Goal: Task Accomplishment & Management: Manage account settings

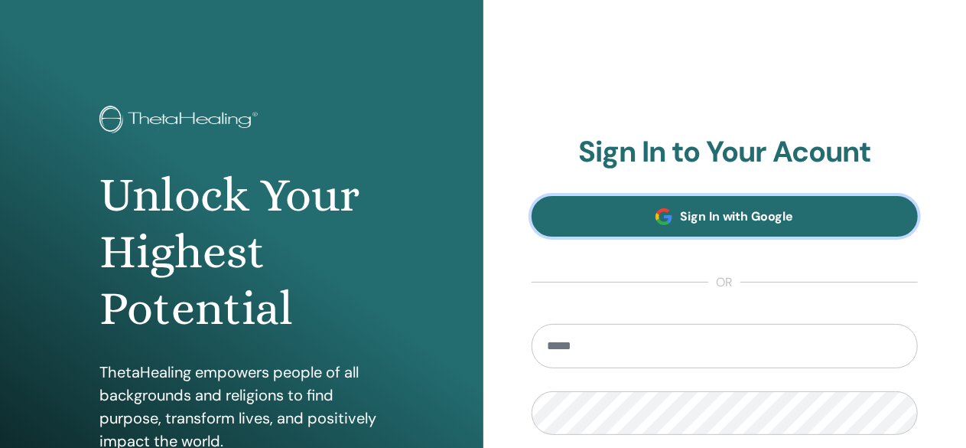
click at [718, 207] on link "Sign In with Google" at bounding box center [725, 216] width 387 height 41
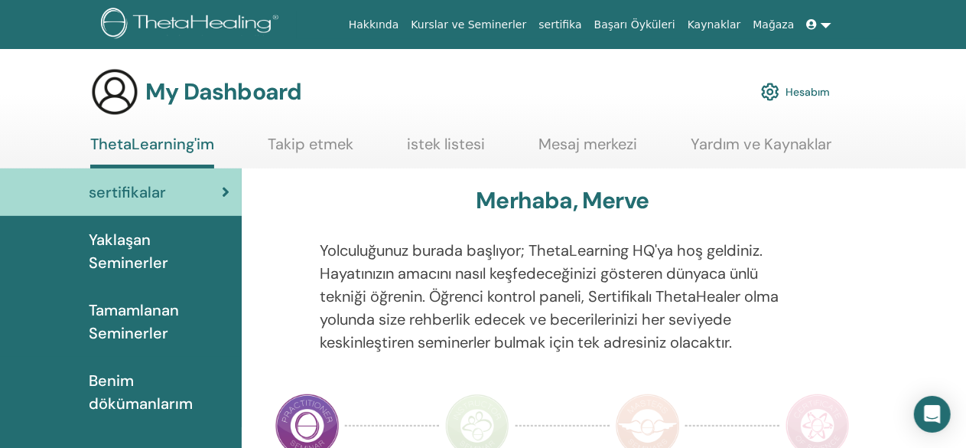
click at [120, 251] on span "Yaklaşan Seminerler" at bounding box center [159, 251] width 141 height 46
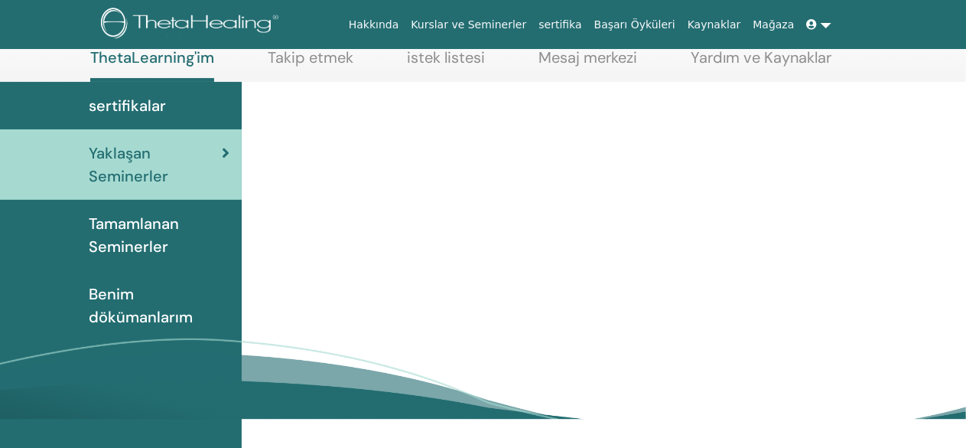
scroll to position [87, 0]
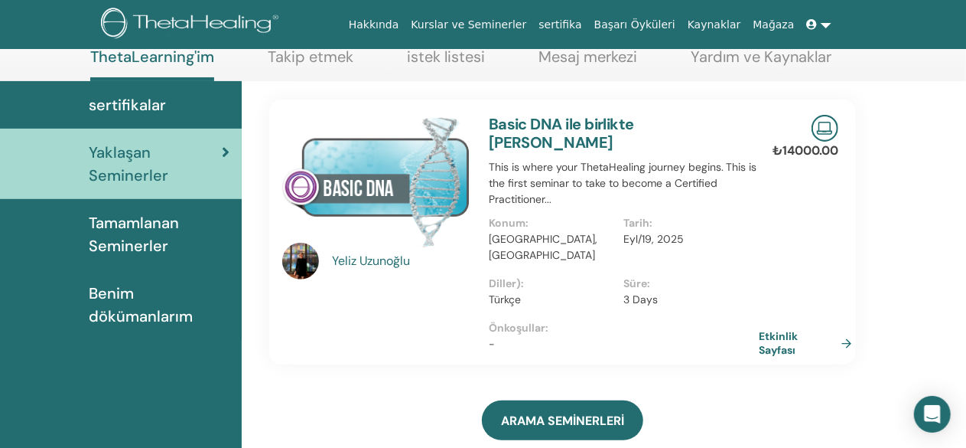
click at [382, 259] on div "Yeliz Uzunoğlu" at bounding box center [403, 261] width 142 height 18
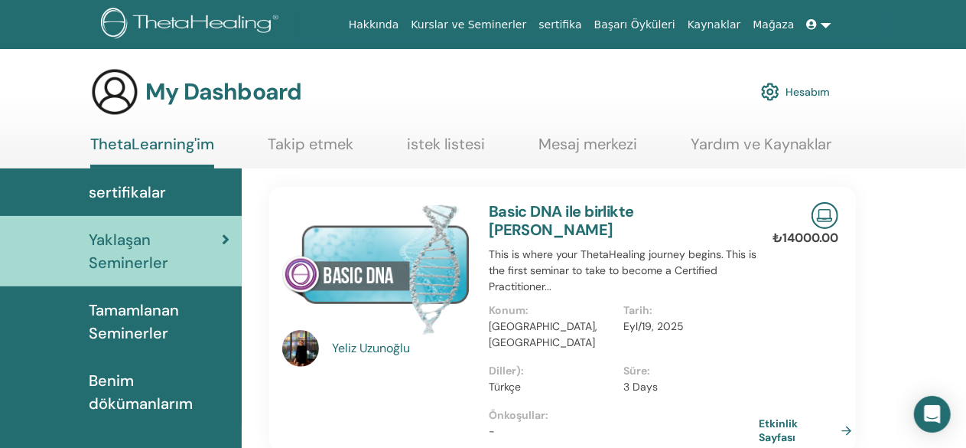
click at [298, 360] on img at bounding box center [300, 348] width 37 height 37
click at [513, 27] on link "Kurslar ve Seminerler" at bounding box center [469, 25] width 128 height 28
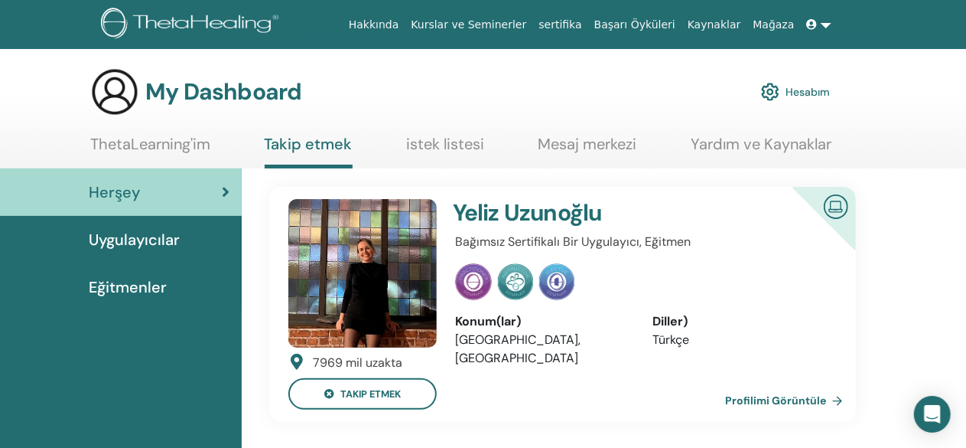
click at [780, 393] on link "Profilimi Görüntüle" at bounding box center [787, 400] width 124 height 31
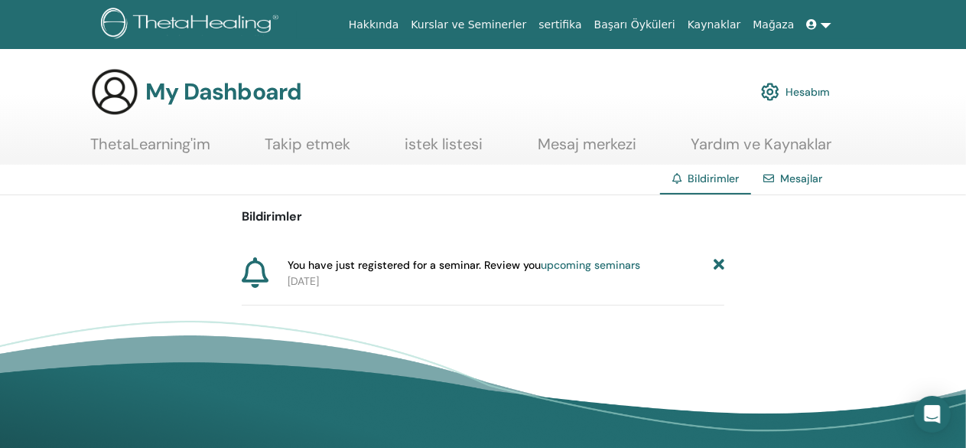
click at [773, 93] on img at bounding box center [770, 92] width 18 height 26
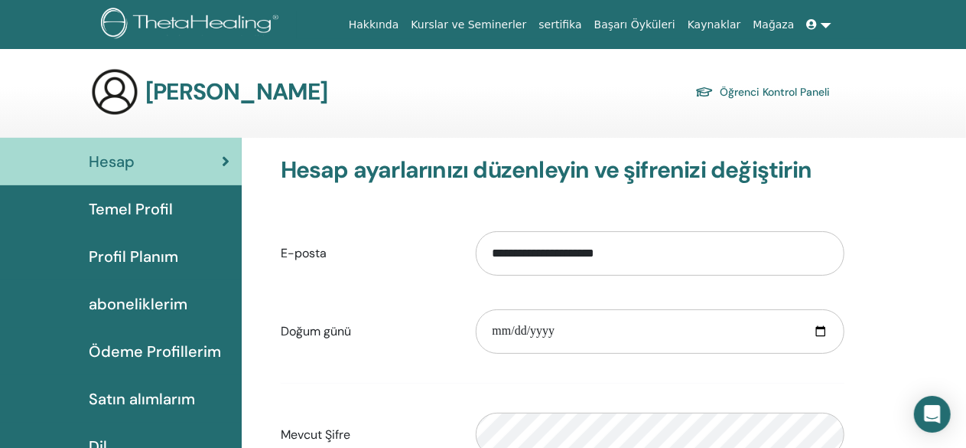
click at [168, 302] on span "aboneliklerim" at bounding box center [138, 303] width 99 height 23
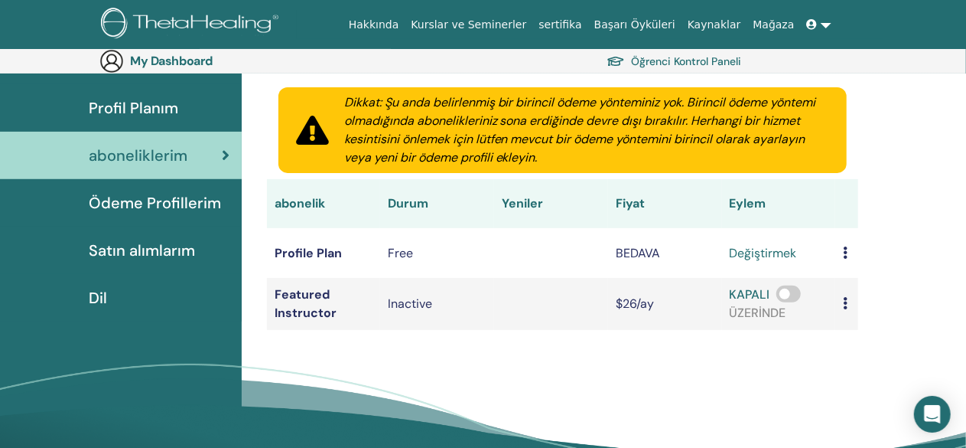
scroll to position [174, 0]
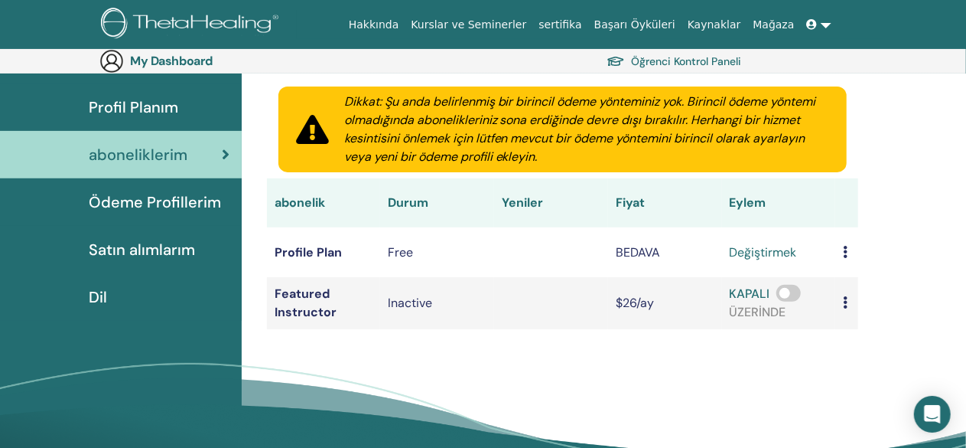
click at [151, 256] on span "Satın alımlarım" at bounding box center [142, 249] width 106 height 23
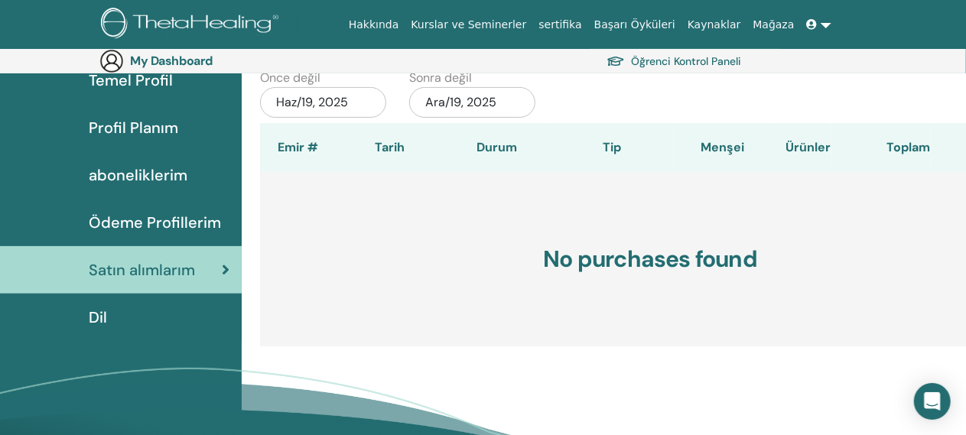
scroll to position [151, 0]
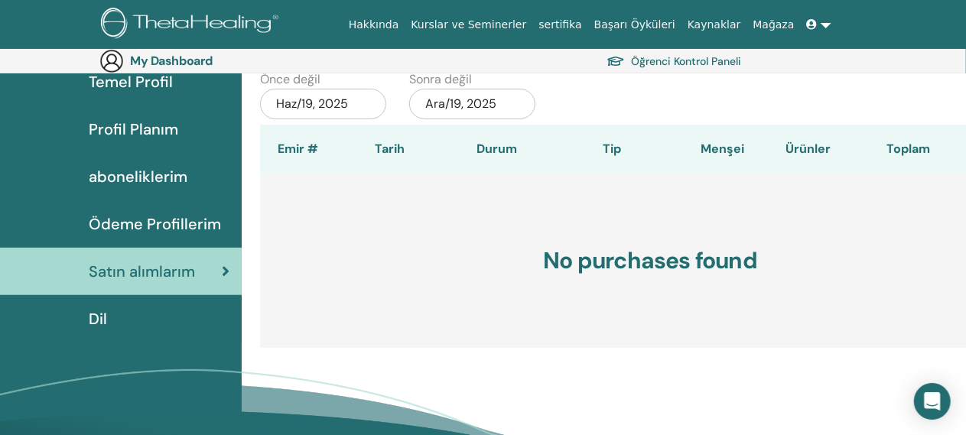
click at [184, 216] on span "Ödeme Profillerim" at bounding box center [155, 224] width 132 height 23
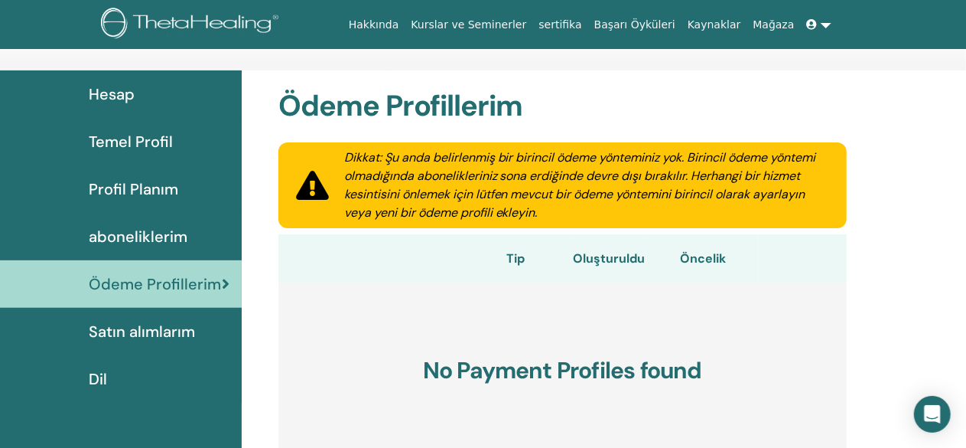
scroll to position [61, 0]
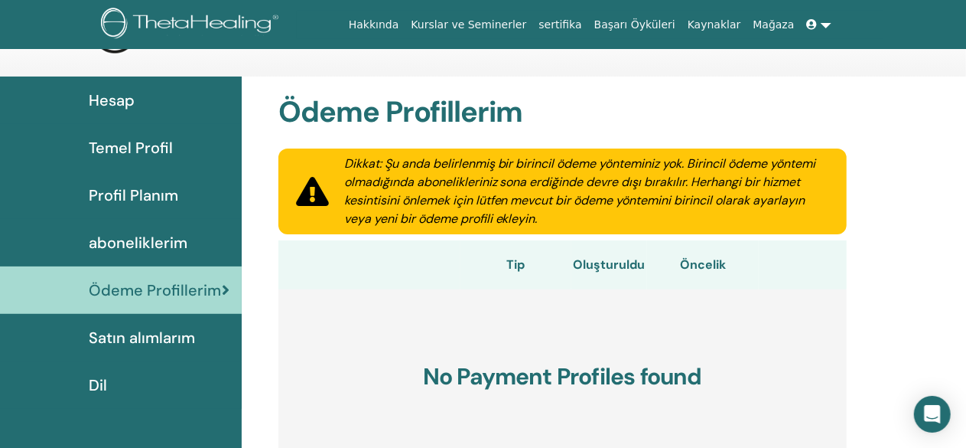
click at [128, 97] on span "Hesap" at bounding box center [112, 100] width 46 height 23
